Goal: Transaction & Acquisition: Purchase product/service

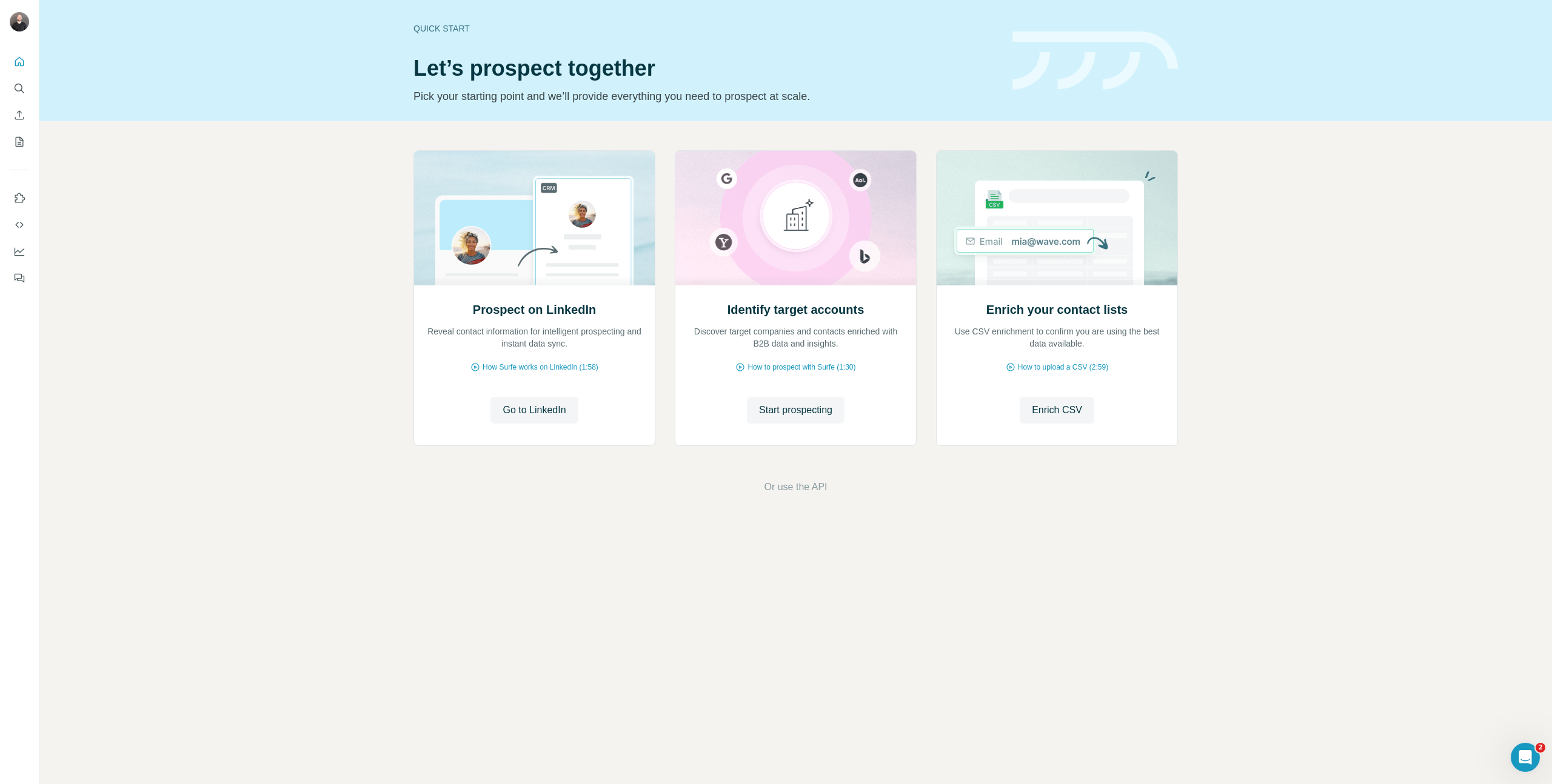
click at [25, 119] on div at bounding box center [20, 166] width 39 height 245
click at [22, 155] on div at bounding box center [20, 166] width 39 height 245
drag, startPoint x: 22, startPoint y: 155, endPoint x: 19, endPoint y: 143, distance: 12.4
click at [21, 150] on div at bounding box center [20, 166] width 39 height 245
click at [19, 143] on icon "My lists" at bounding box center [20, 141] width 6 height 8
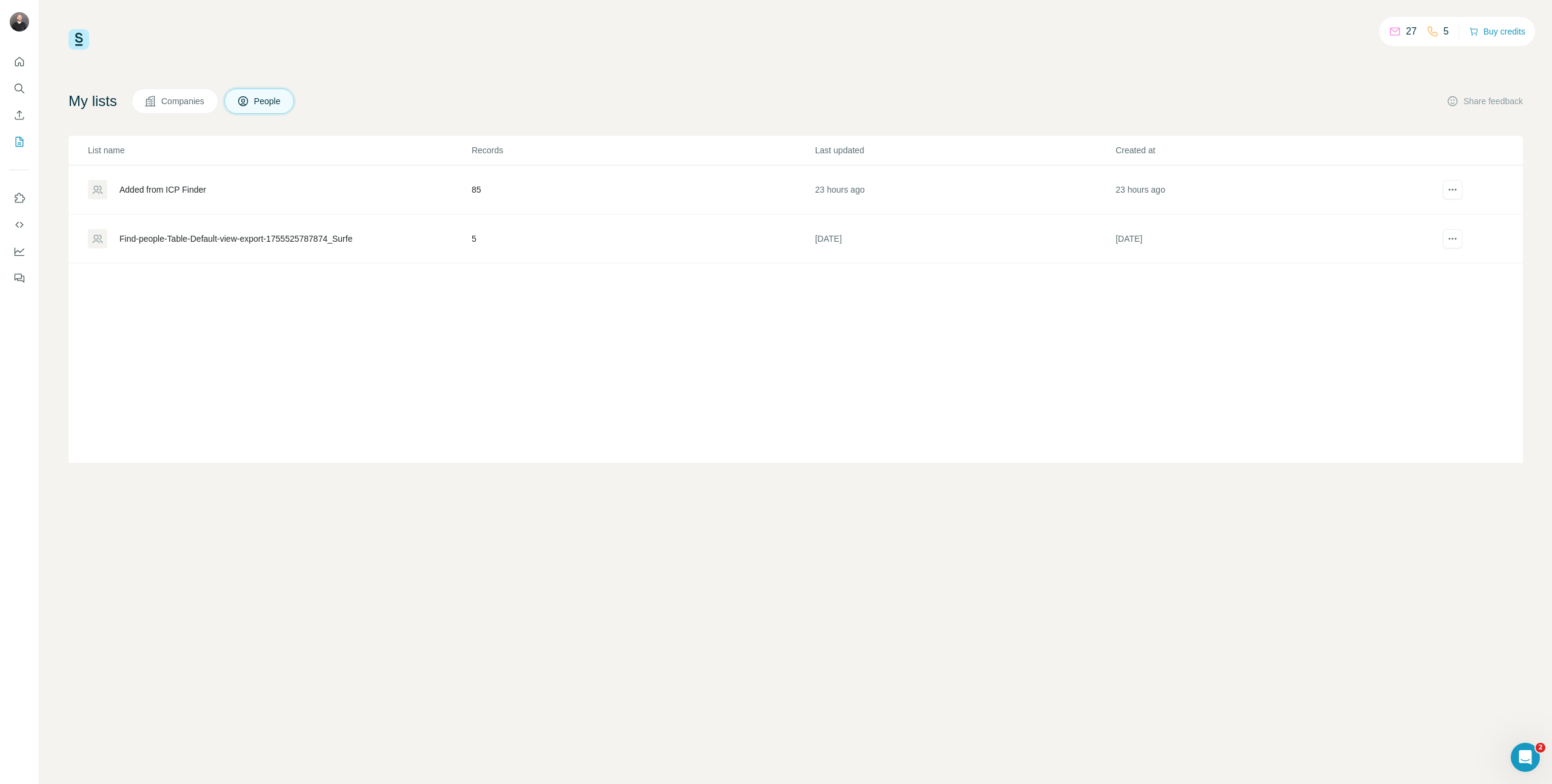
click at [175, 180] on div "Added from ICP Finder" at bounding box center [279, 189] width 383 height 20
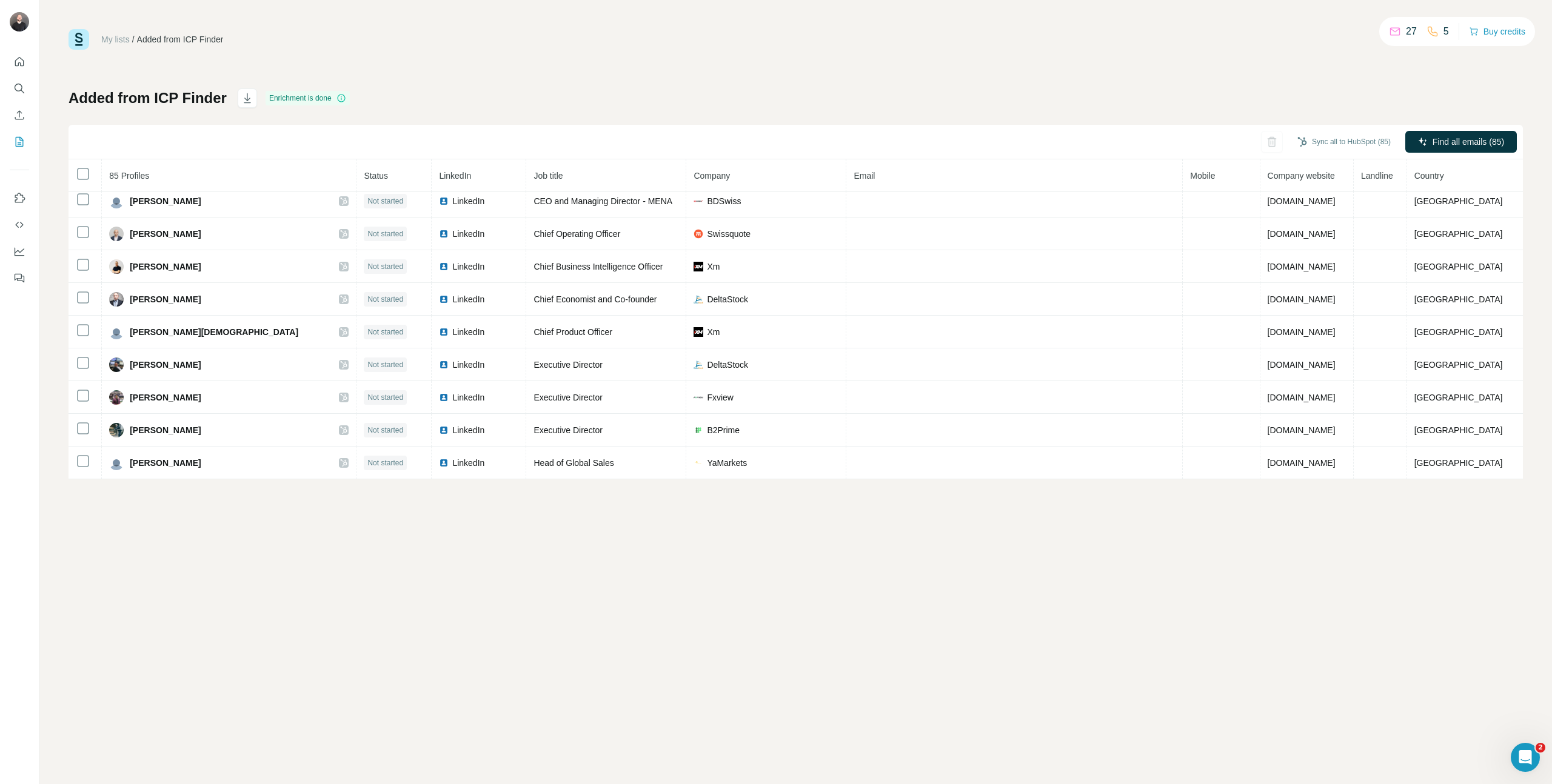
scroll to position [1676, 0]
click at [342, 100] on icon at bounding box center [341, 98] width 9 height 9
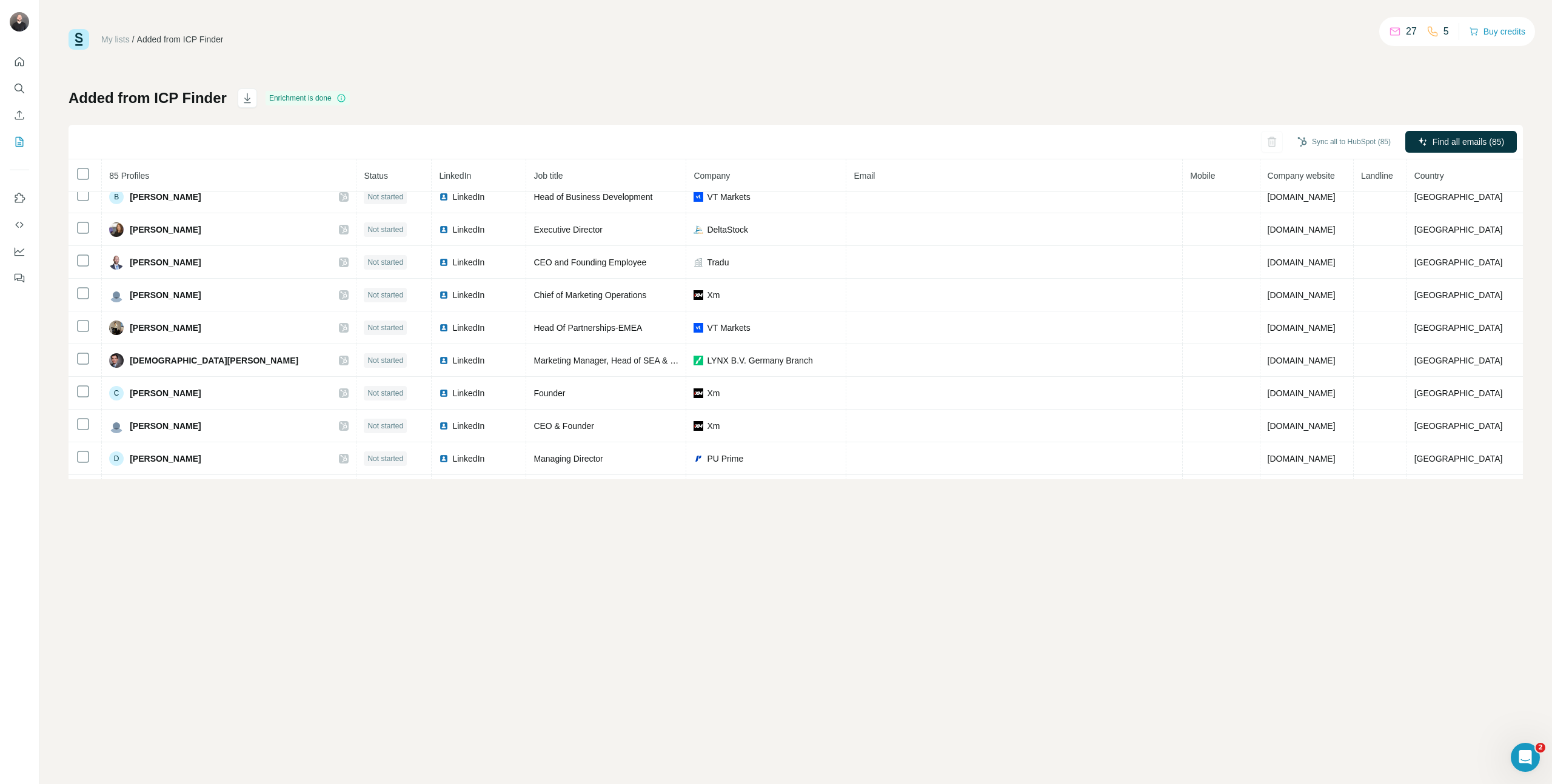
scroll to position [273, 0]
click at [1407, 26] on p "27" at bounding box center [1411, 32] width 11 height 15
click at [1406, 30] on p "27" at bounding box center [1411, 32] width 11 height 15
click at [1493, 36] on button "Buy credits" at bounding box center [1497, 31] width 57 height 17
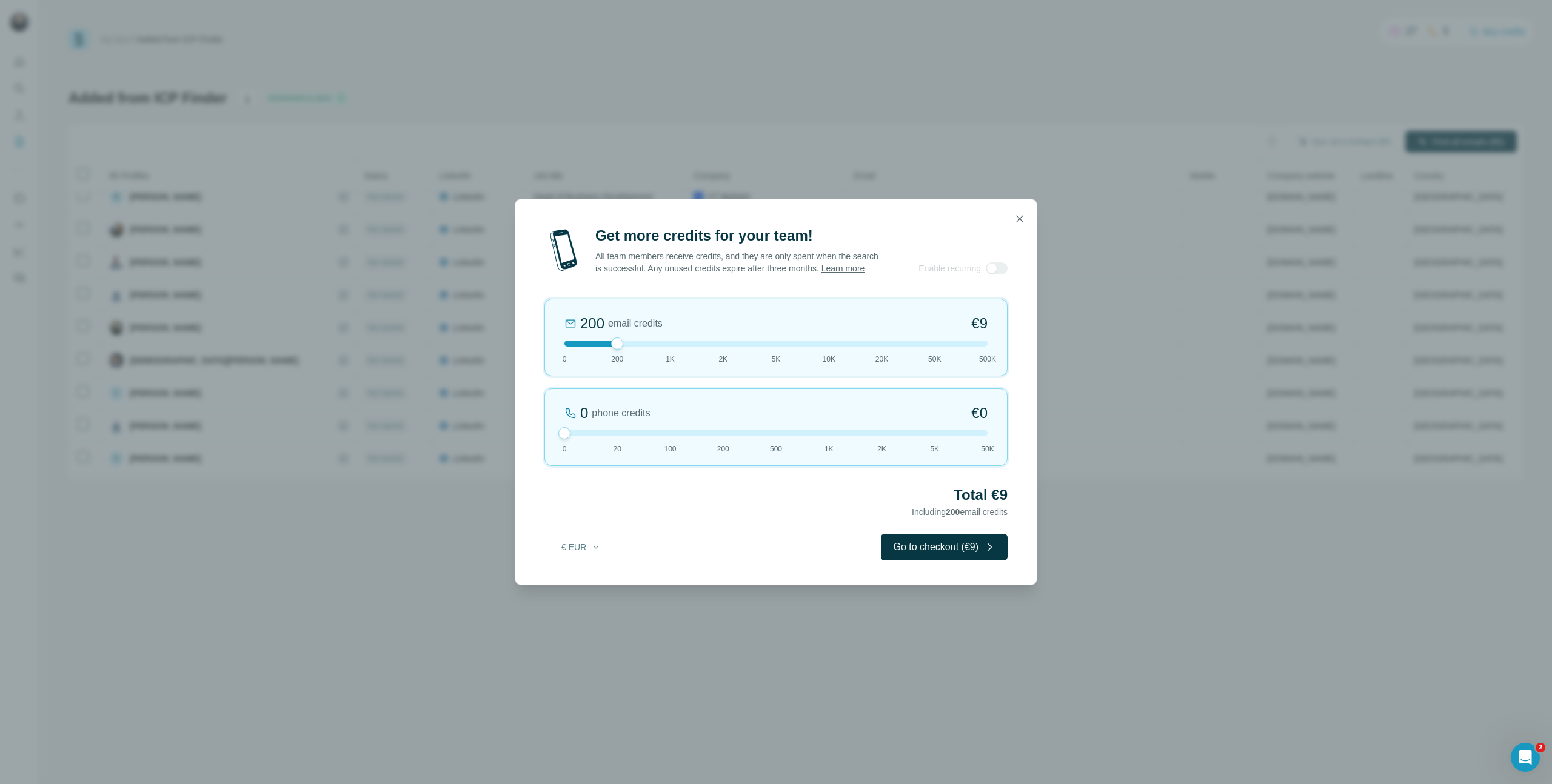
drag, startPoint x: 617, startPoint y: 441, endPoint x: 464, endPoint y: 443, distance: 153.0
click at [464, 443] on div "Get more credits for your team! All team members receive credits, and they are …" at bounding box center [776, 392] width 1552 height 784
click at [946, 560] on button "Go to checkout (€9)" at bounding box center [944, 548] width 127 height 27
click at [964, 548] on div "Redirecting..." at bounding box center [958, 548] width 98 height 27
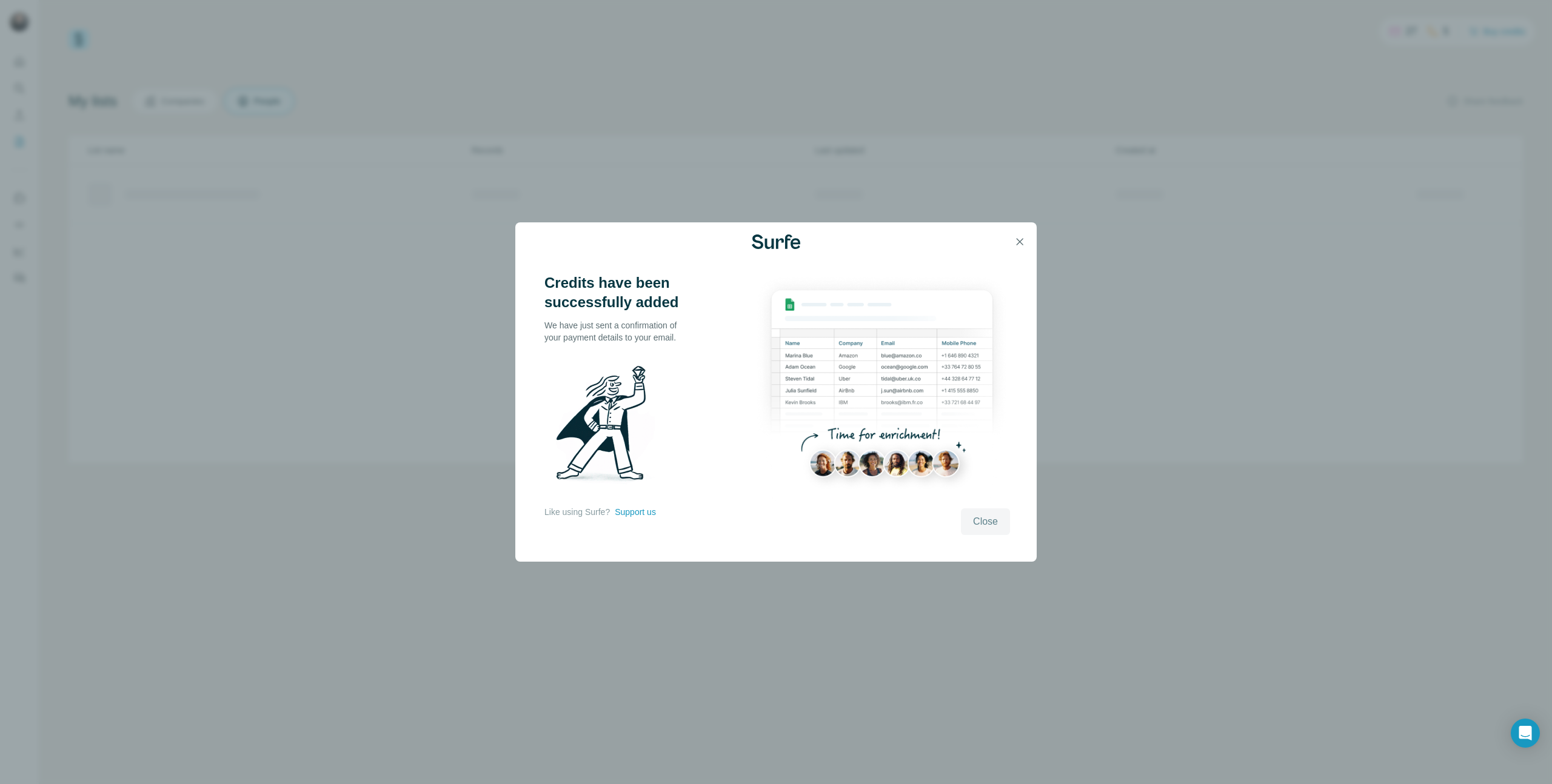
click at [999, 515] on button "Close" at bounding box center [985, 522] width 49 height 27
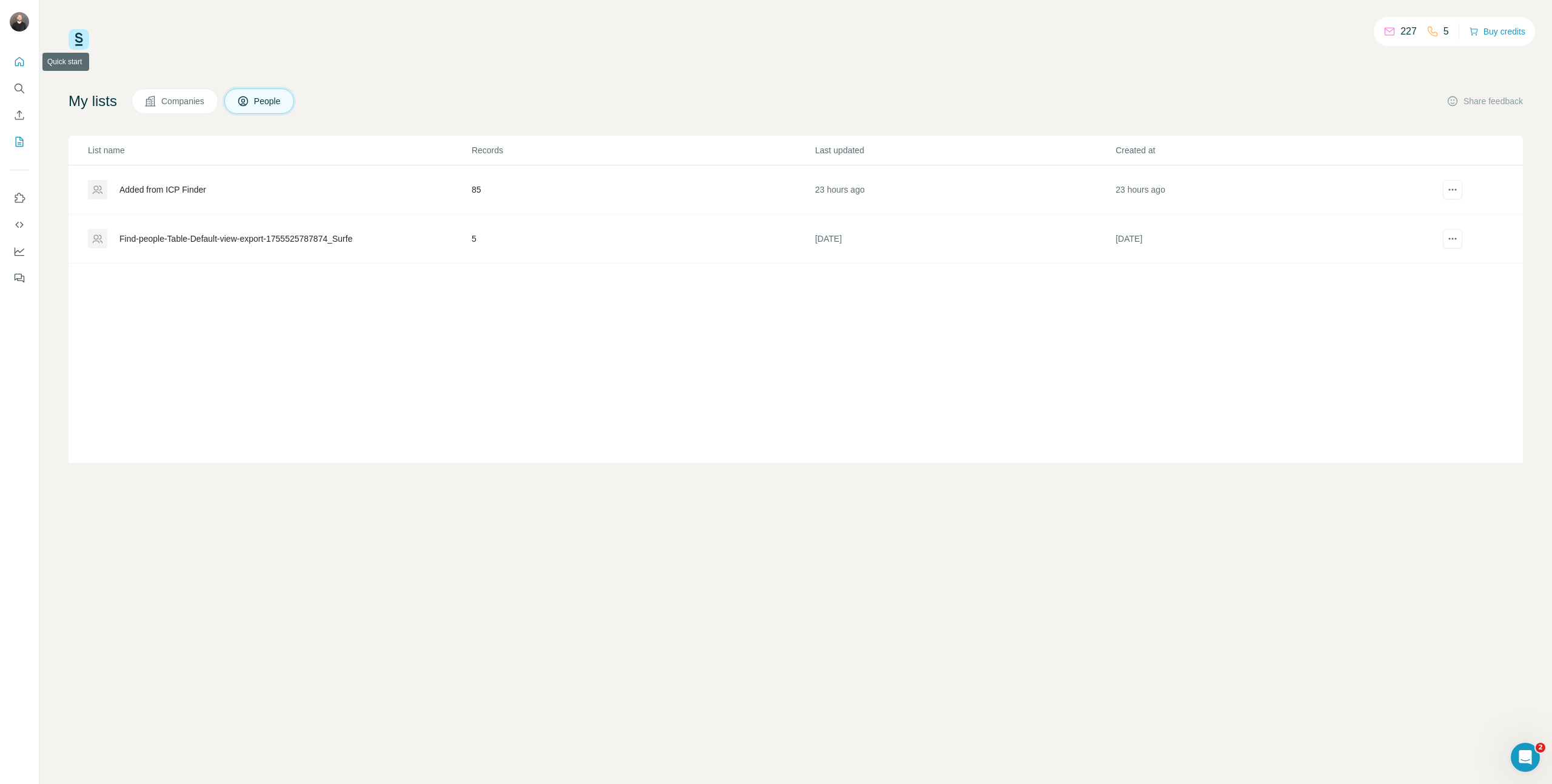
click at [20, 69] on button "Quick start" at bounding box center [19, 62] width 20 height 22
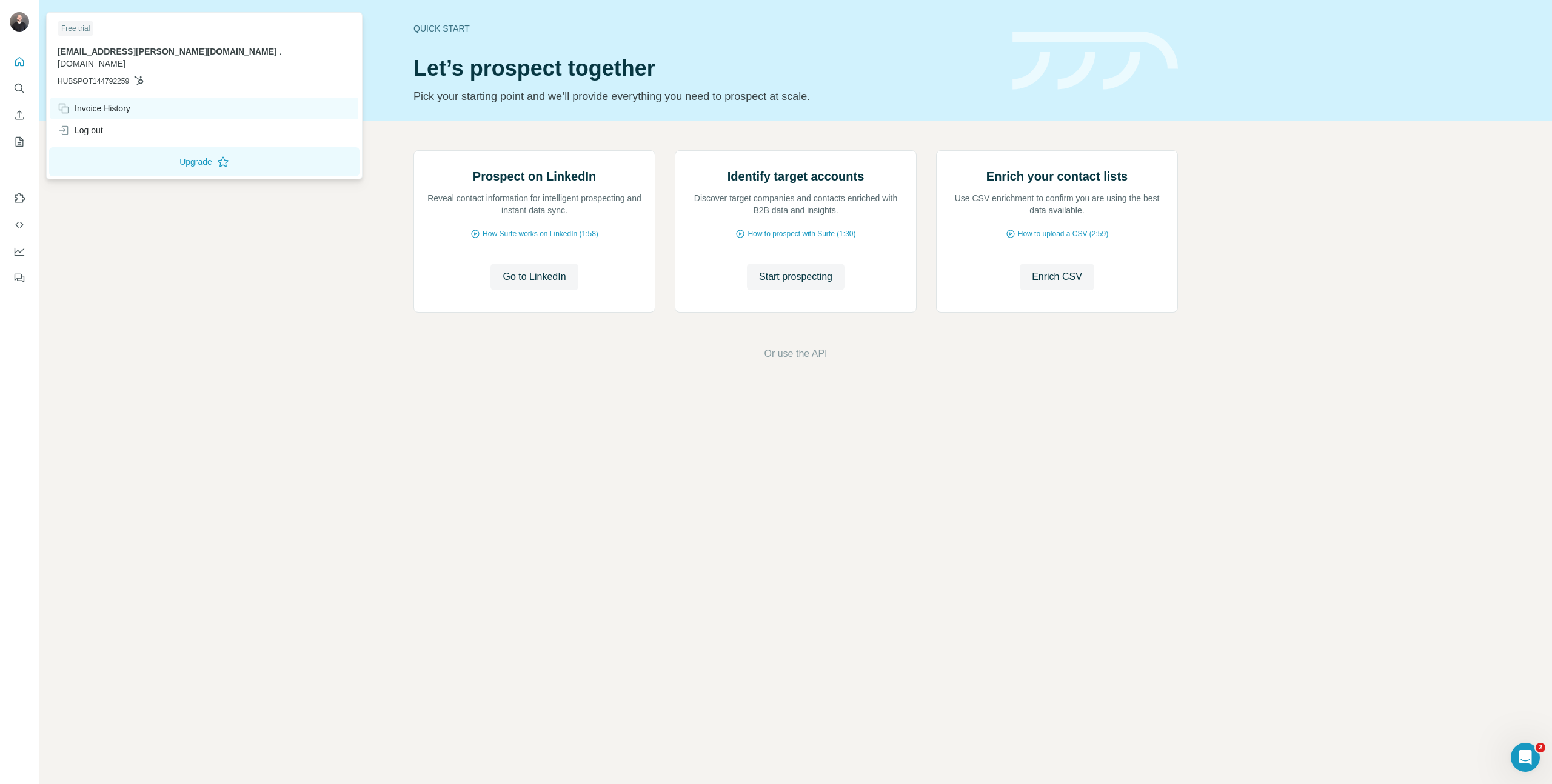
click at [131, 104] on div "Invoice History" at bounding box center [204, 108] width 308 height 22
